Goal: Information Seeking & Learning: Learn about a topic

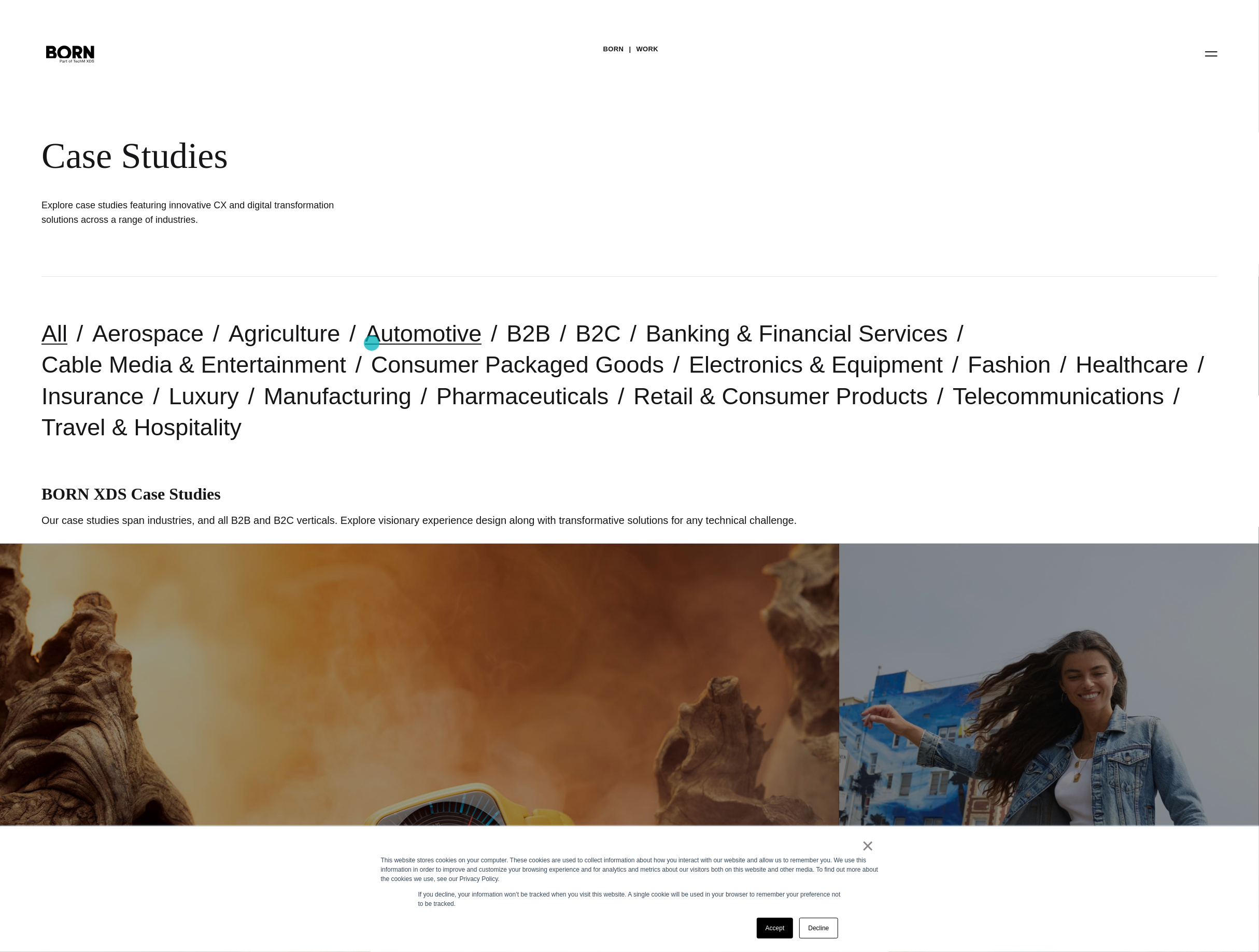
click at [372, 343] on link "Automotive" at bounding box center [423, 334] width 116 height 27
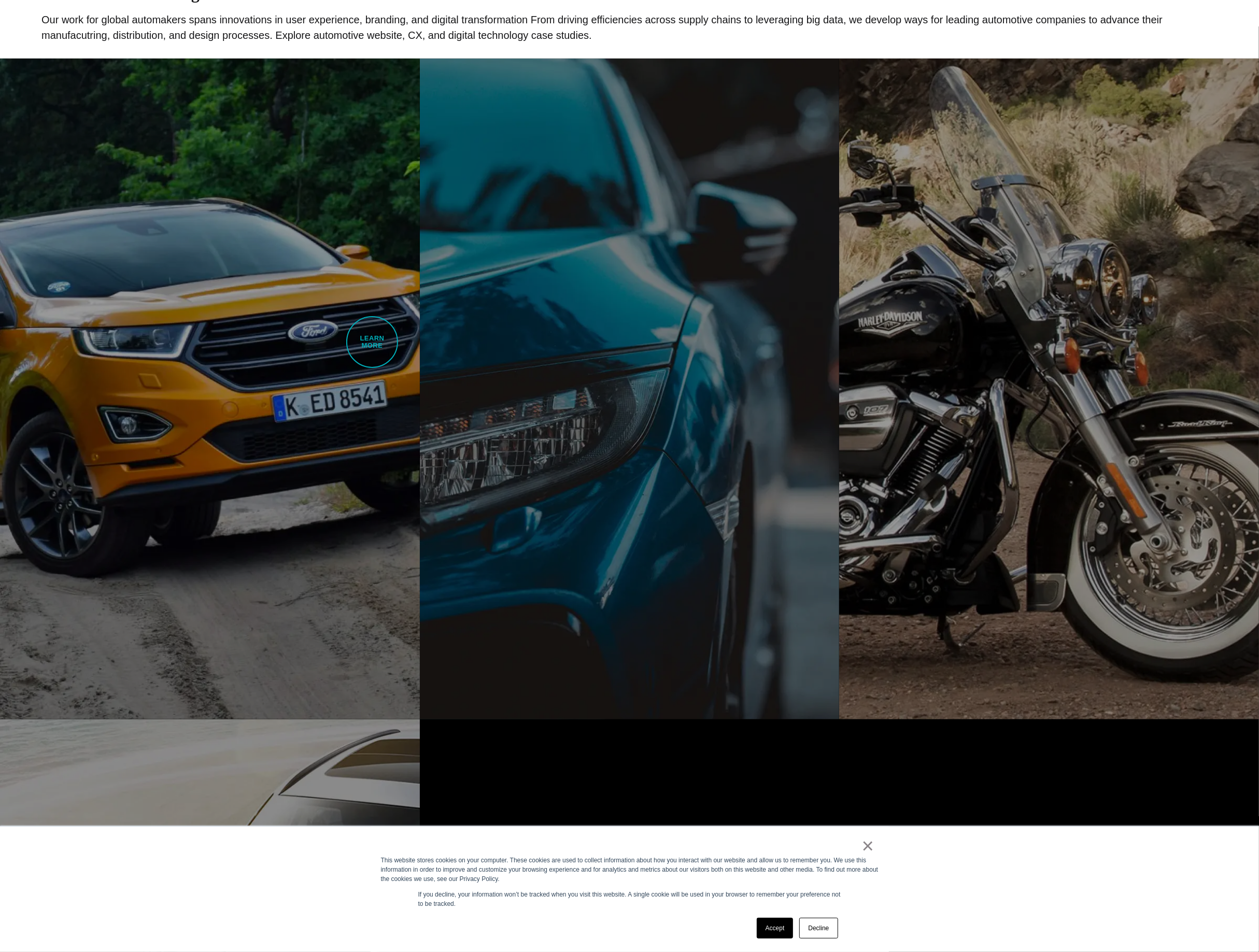
scroll to position [502, 0]
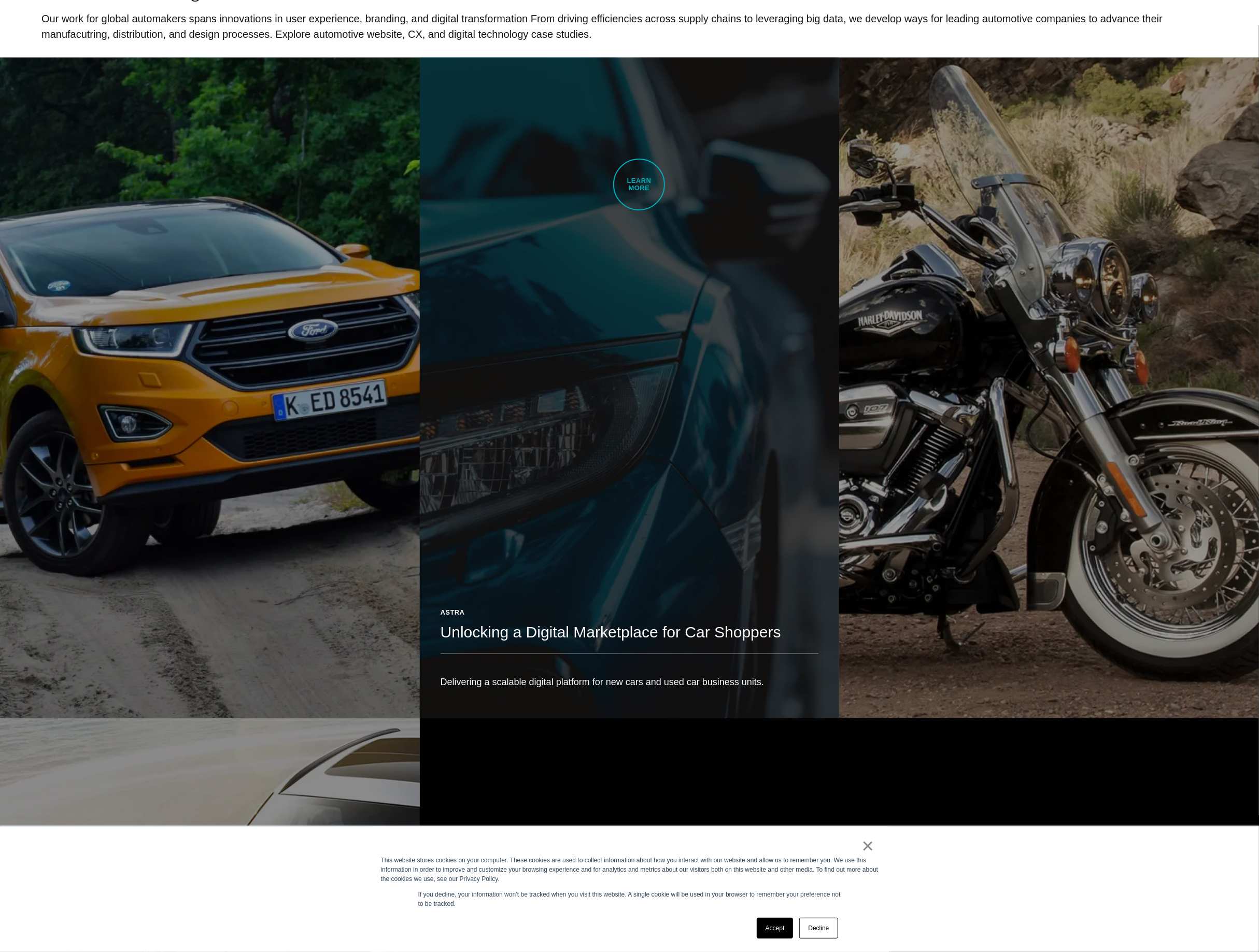
click at [639, 185] on link "Astra Unlocking a Digital Marketplace for Car Shoppers Delivering a scalable di…" at bounding box center [630, 387] width 420 height 661
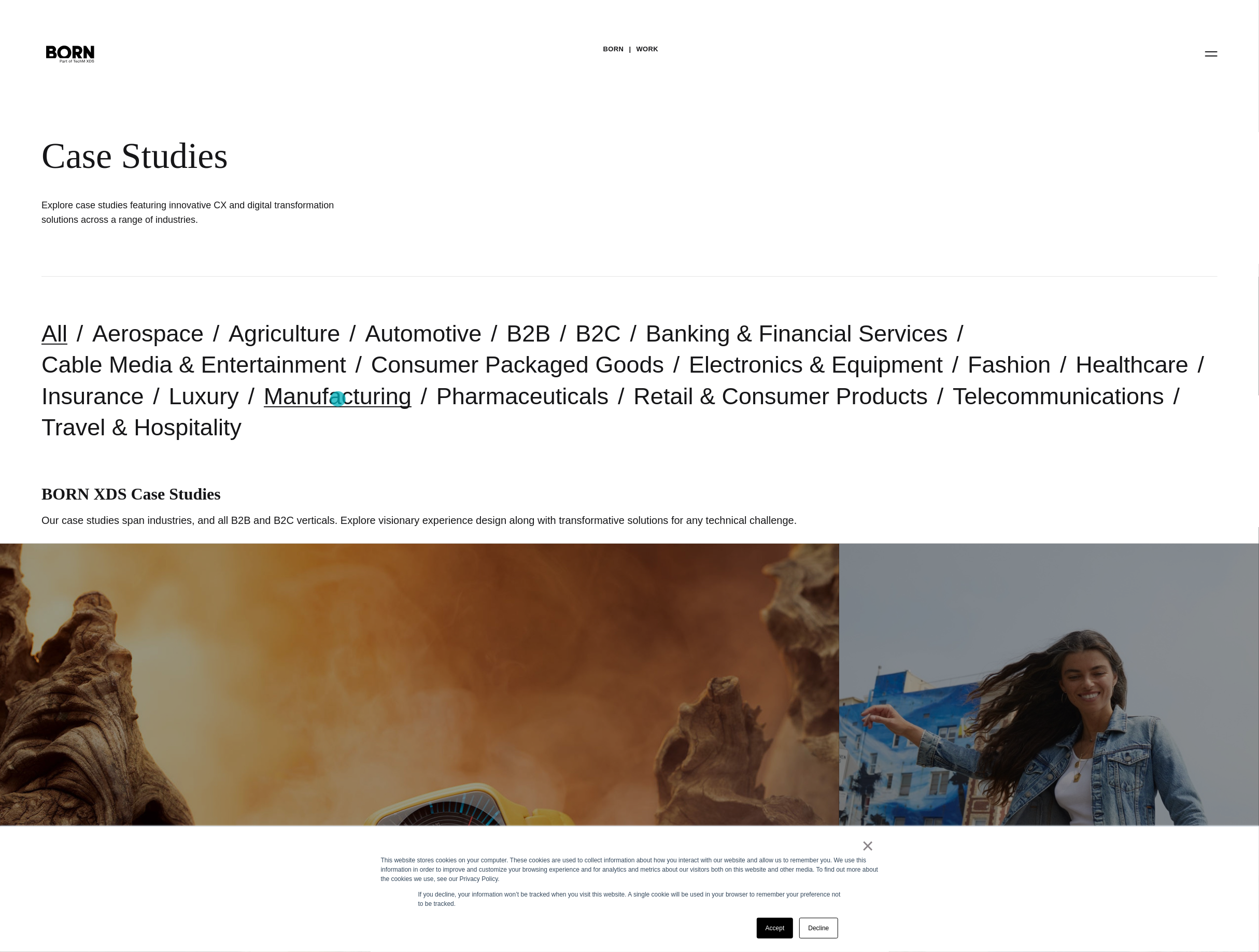
click at [338, 399] on link "Manufacturing" at bounding box center [337, 396] width 148 height 27
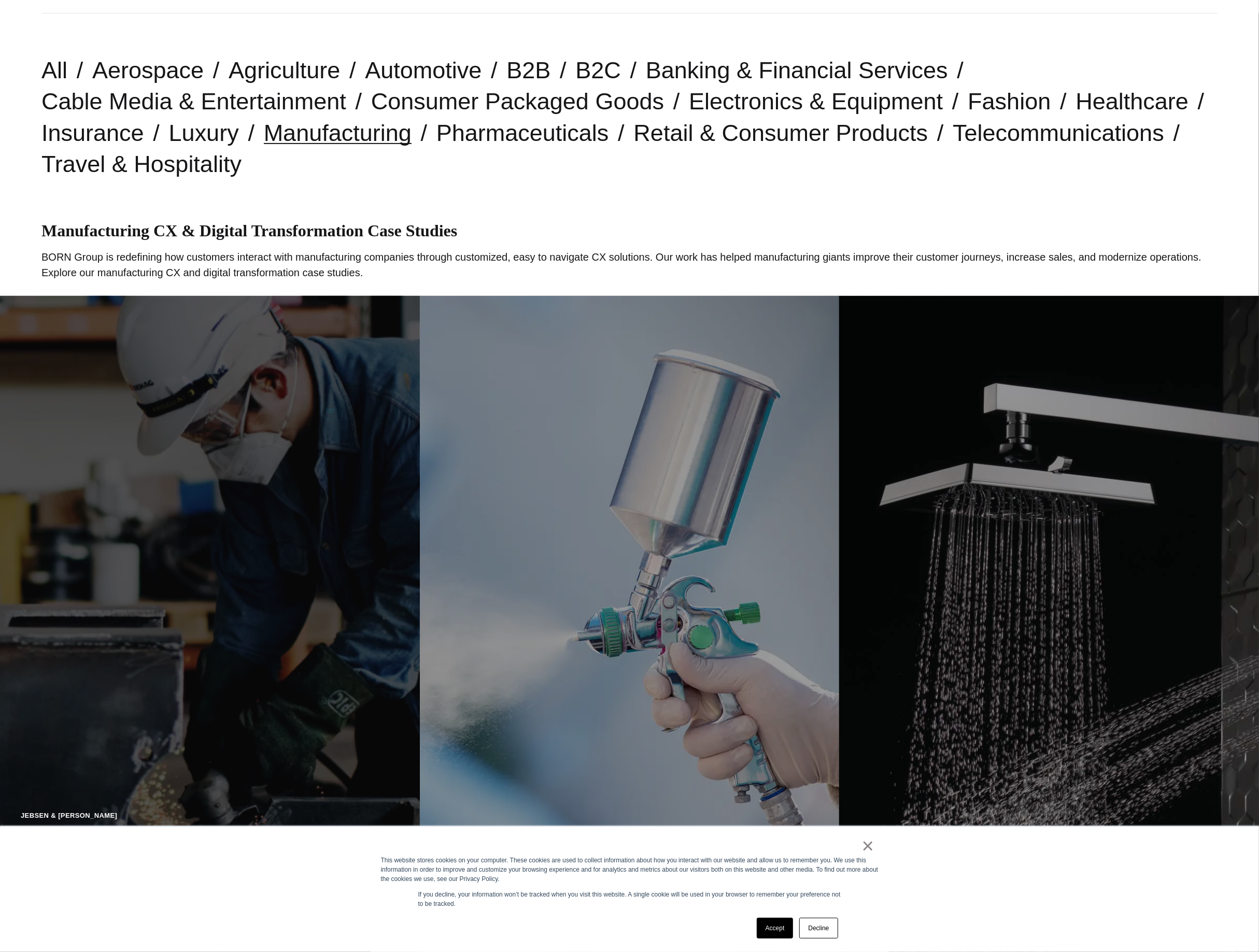
scroll to position [264, 0]
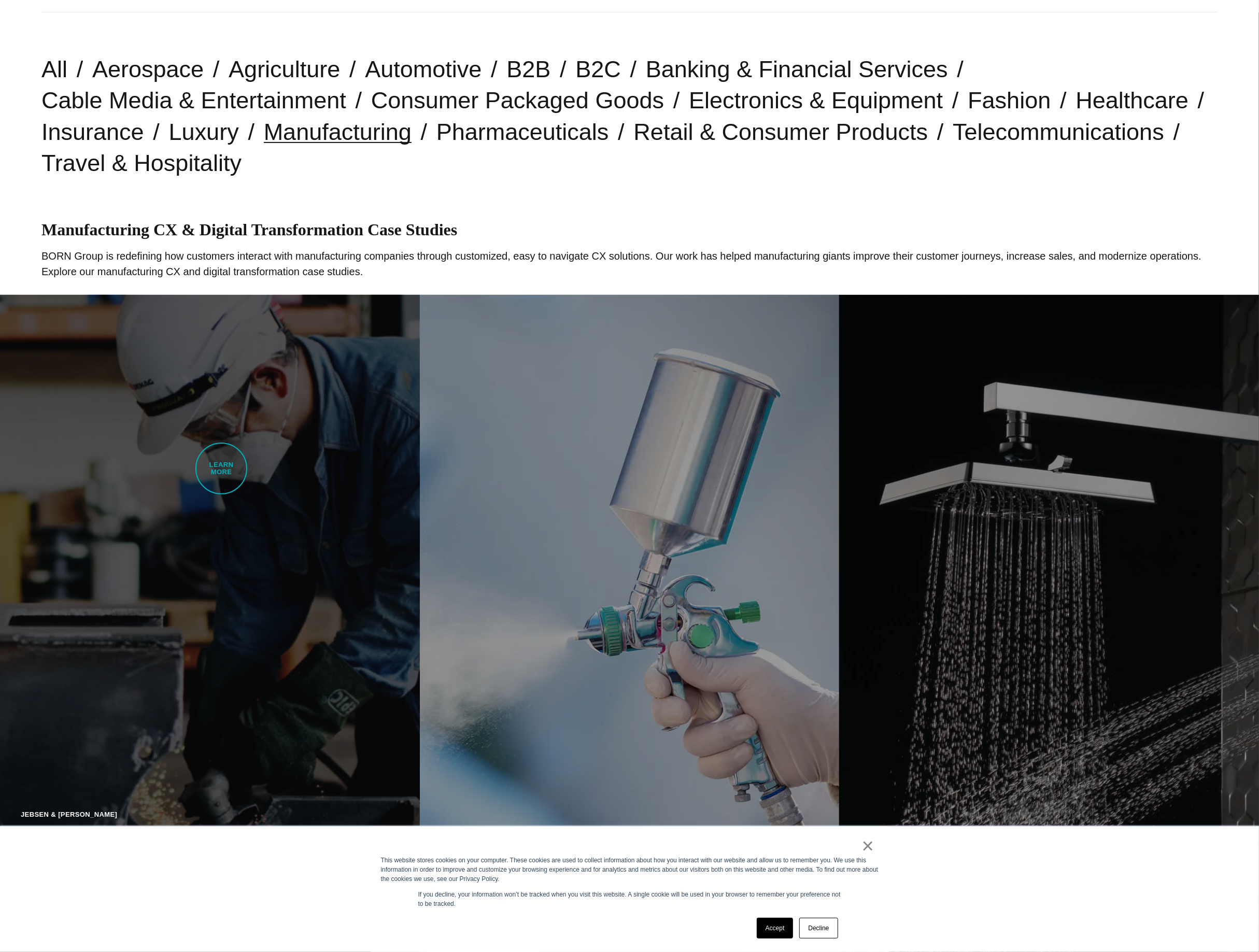
click at [221, 469] on link "Jebsen & Jessen Increasing Sales & Awareness with a New B2B Platform Capturing …" at bounding box center [210, 625] width 420 height 661
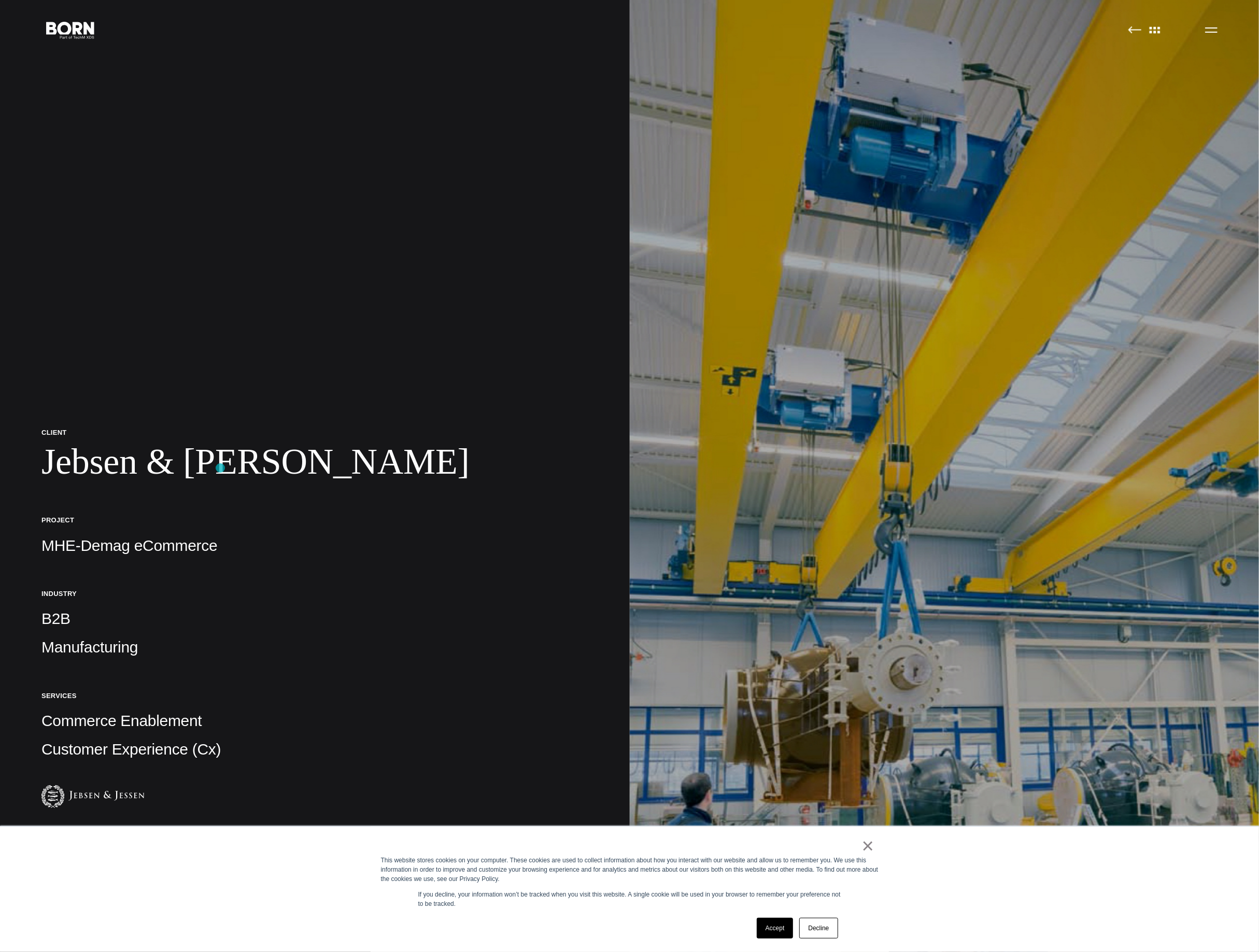
scroll to position [25, 0]
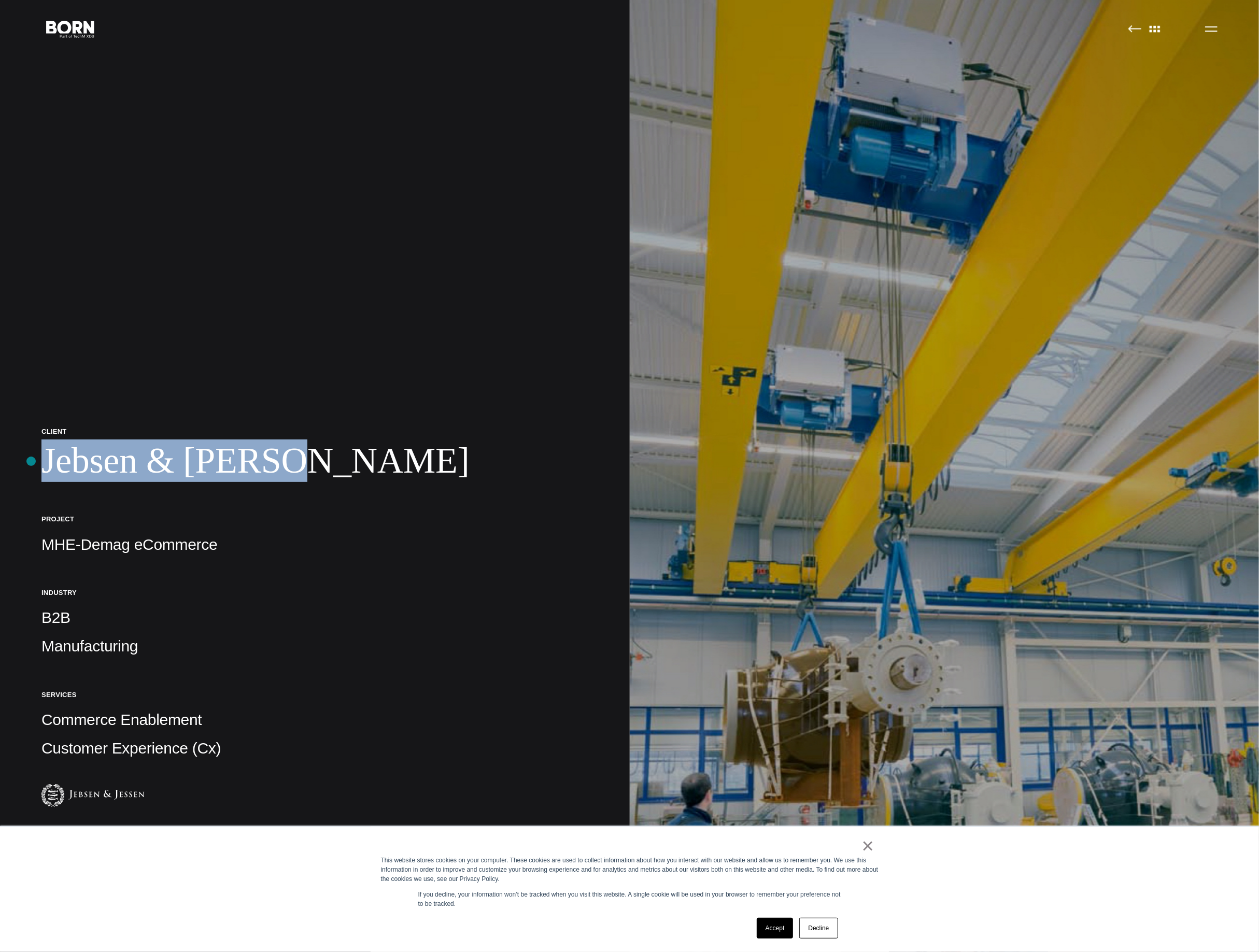
drag, startPoint x: 275, startPoint y: 462, endPoint x: 31, endPoint y: 462, distance: 244.0
click at [31, 462] on div "Client [PERSON_NAME] & [PERSON_NAME] Project MHE-Demag eCommerce Industry B2B M…" at bounding box center [315, 833] width 630 height 1715
copy h1 "Jebsen & [PERSON_NAME]"
